Goal: Transaction & Acquisition: Book appointment/travel/reservation

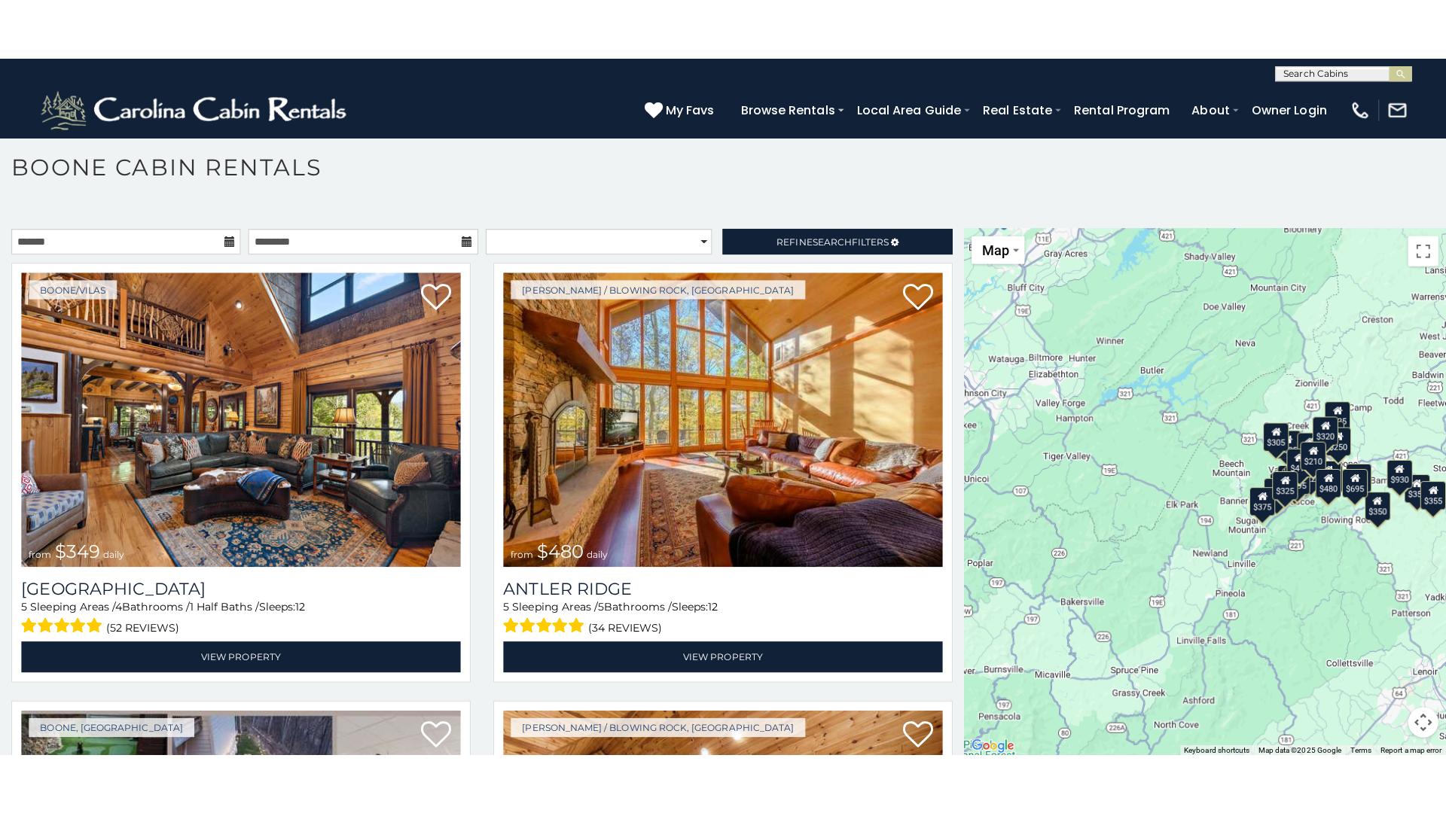
scroll to position [8, 0]
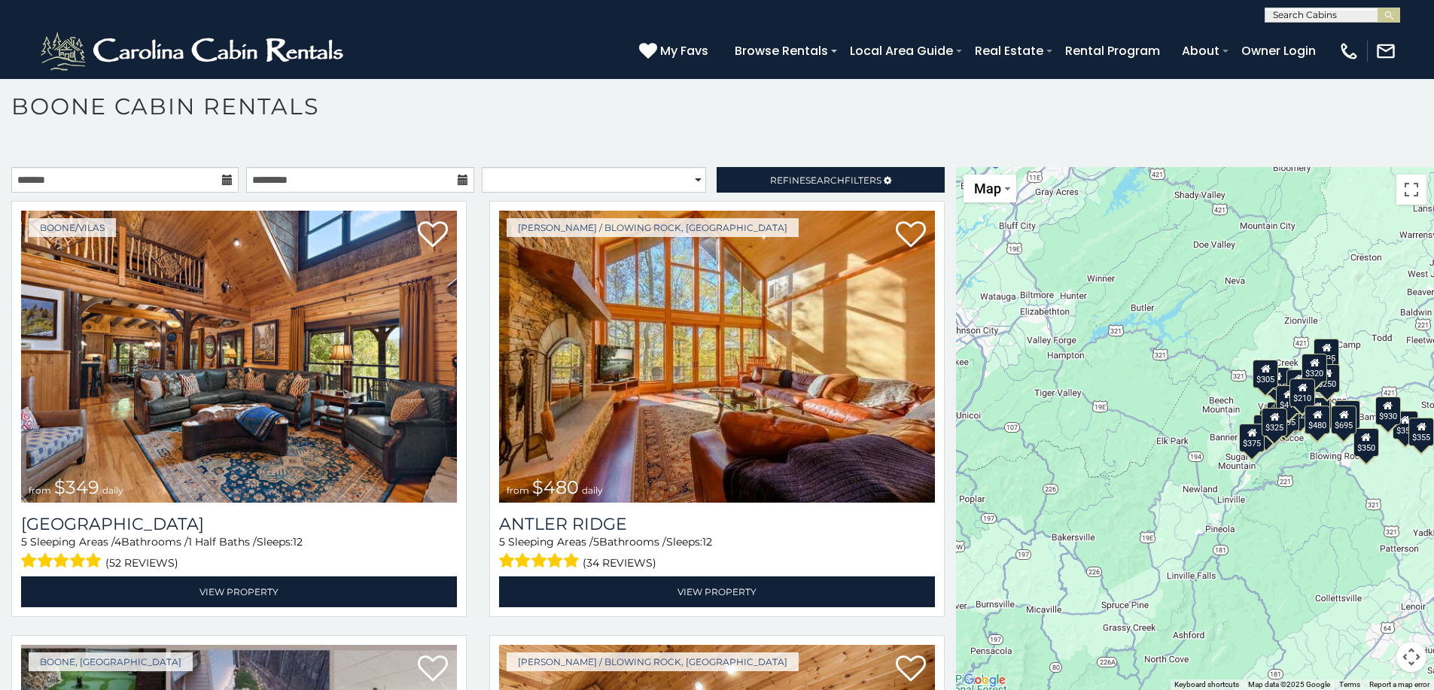
click at [1115, 559] on div "$349 $480 $525 $315 $355 $675 $635 $930 $400 $451 $330 $400 $485 $460 $395 $255…" at bounding box center [1195, 428] width 478 height 523
click at [1403, 194] on button "Toggle fullscreen view" at bounding box center [1412, 190] width 30 height 30
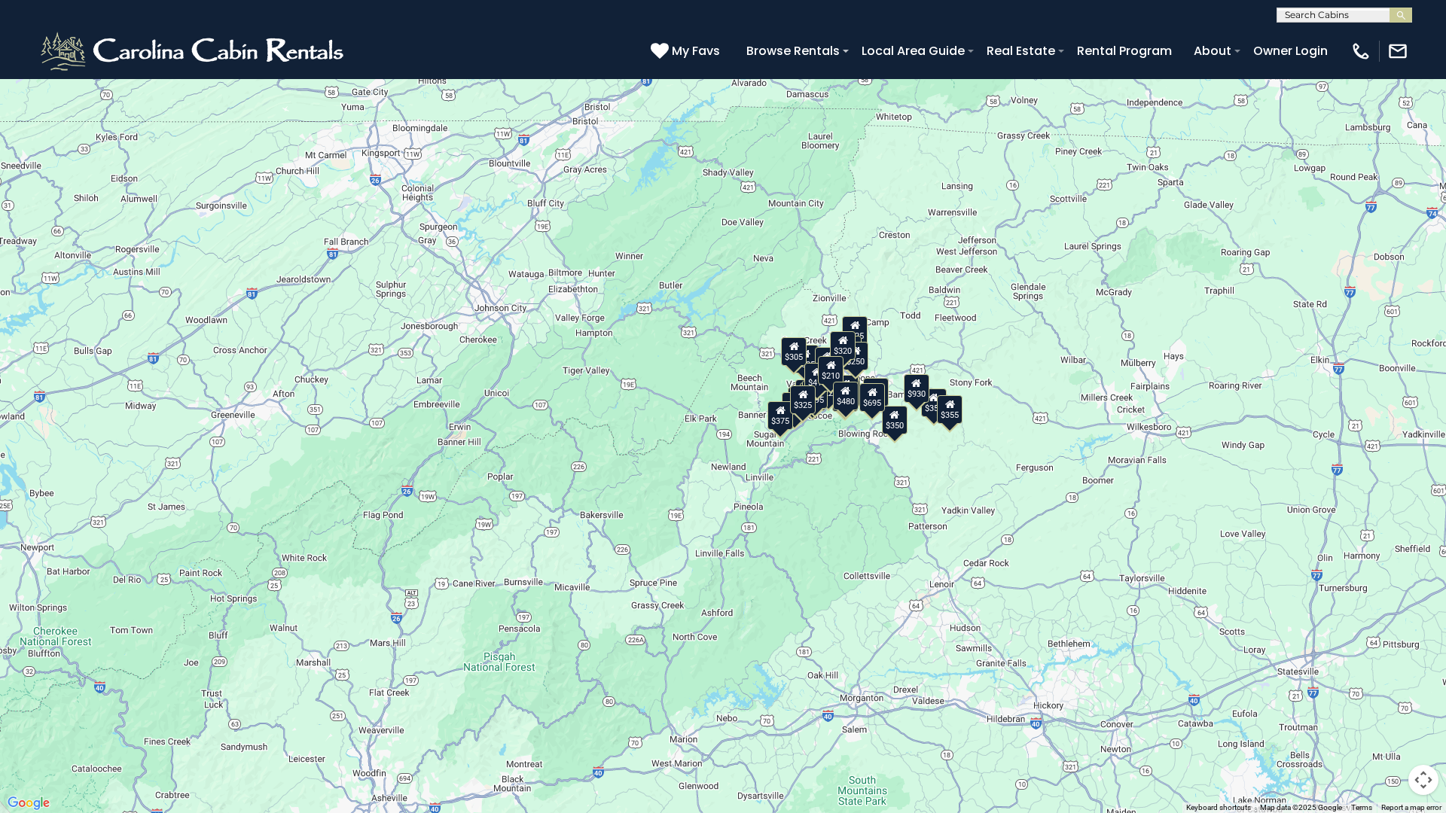
click at [870, 442] on div "$349 $480 $525 $315 $355 $675 $635 $930 $400 $451 $330 $400 $485 $460 $395 $255…" at bounding box center [723, 406] width 1446 height 813
click at [50, 14] on button "Map" at bounding box center [34, 22] width 53 height 28
click at [49, 72] on li "Map" at bounding box center [52, 71] width 87 height 23
click at [1427, 32] on button "Toggle fullscreen view" at bounding box center [1423, 23] width 30 height 30
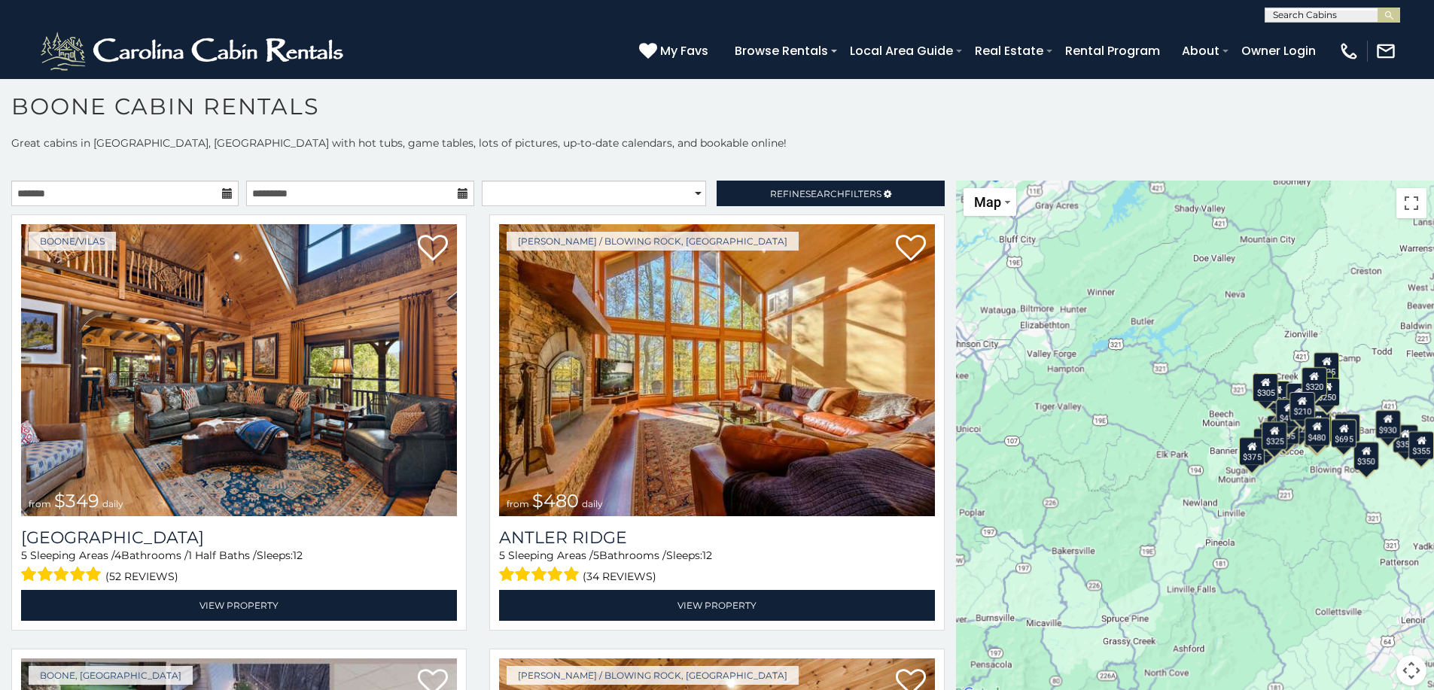
scroll to position [1, 0]
click at [1315, 16] on input "text" at bounding box center [1332, 17] width 132 height 15
type input "**********"
click at [1324, 49] on span "banner elk" at bounding box center [1335, 49] width 55 height 14
